Goal: Information Seeking & Learning: Check status

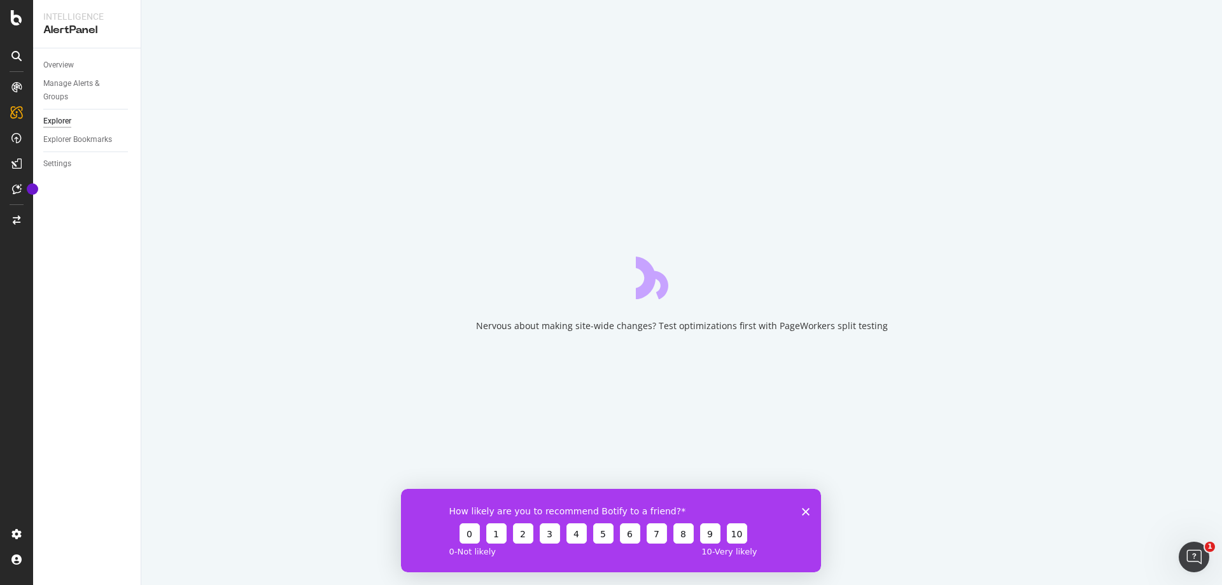
click at [400, 141] on icon "Close survey" at bounding box center [806, 511] width 8 height 8
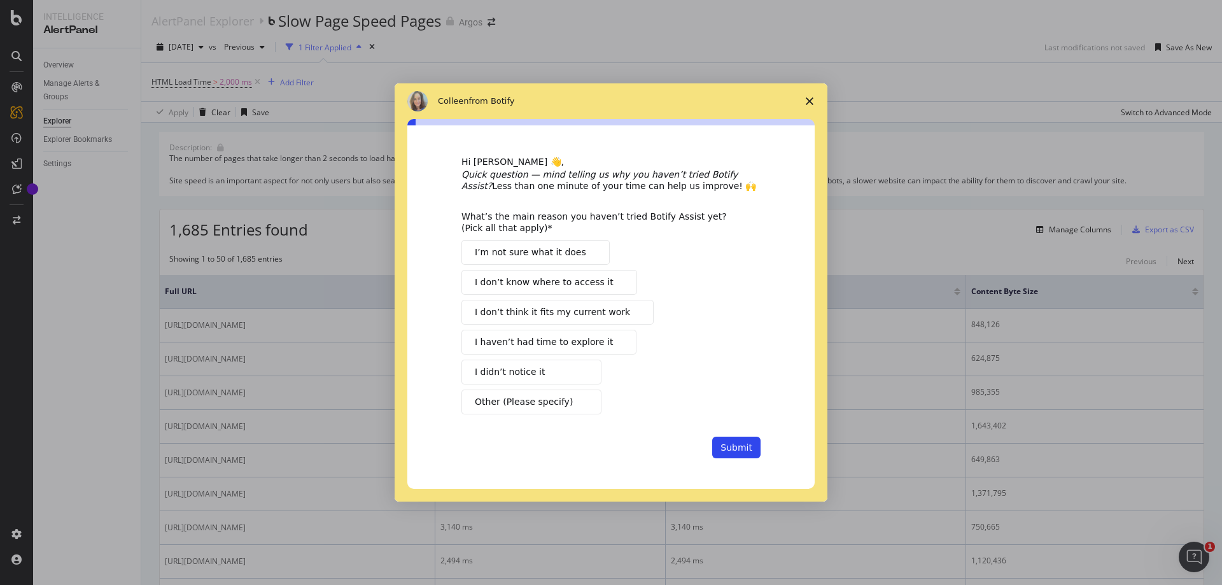
click at [400, 98] on icon "Close survey" at bounding box center [810, 101] width 8 height 8
